Goal: Find specific page/section: Find specific page/section

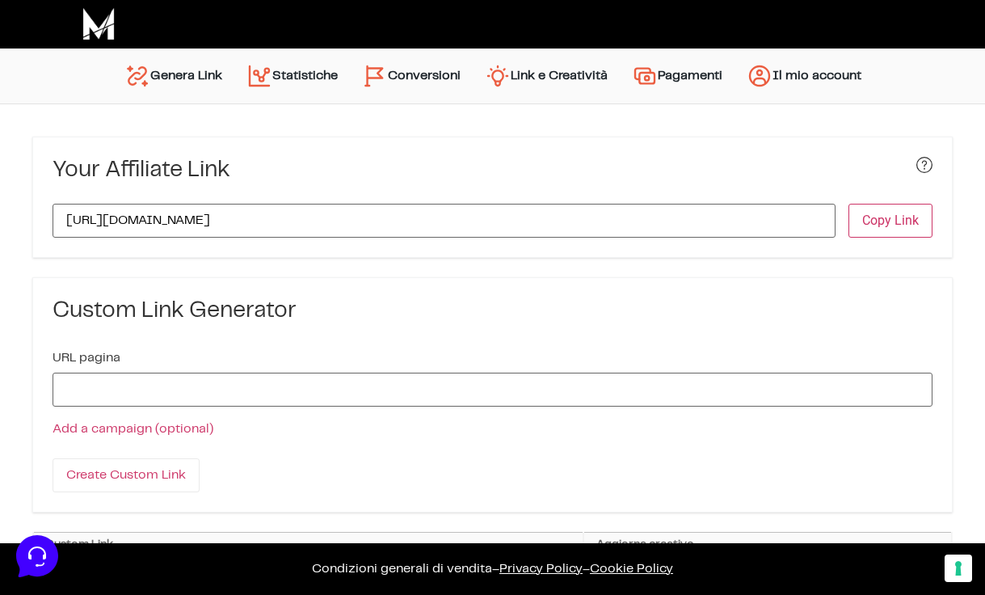
click at [445, 71] on link "Conversioni" at bounding box center [411, 76] width 123 height 39
